Goal: Obtain resource: Obtain resource

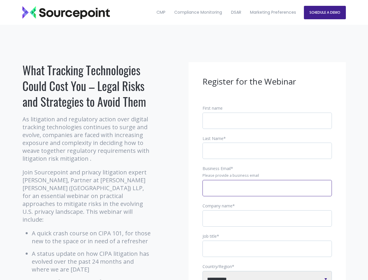
click at [267, 193] on input "Business Email *" at bounding box center [267, 188] width 129 height 16
